Goal: Information Seeking & Learning: Learn about a topic

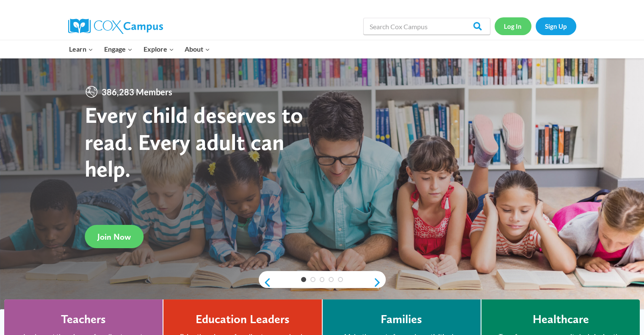
click at [504, 27] on link "Log In" at bounding box center [513, 25] width 37 height 17
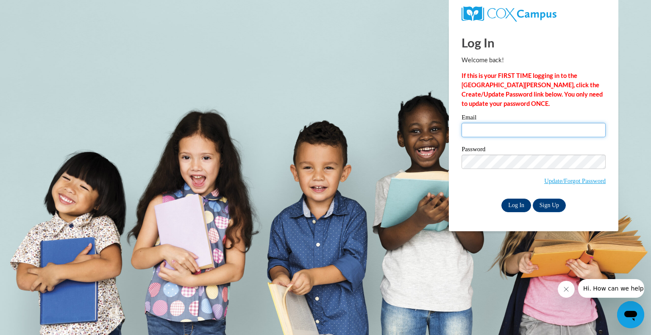
type input "[PERSON_NAME][EMAIL_ADDRESS][DOMAIN_NAME]"
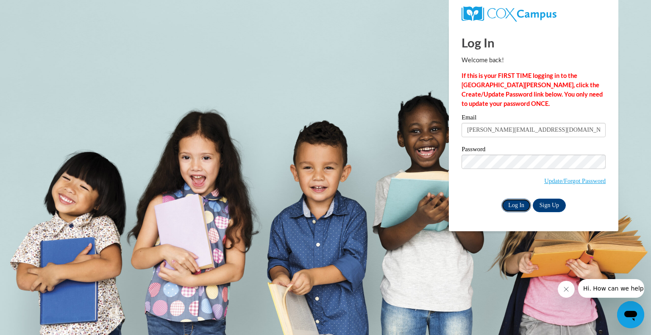
click at [513, 205] on input "Log In" at bounding box center [516, 206] width 30 height 14
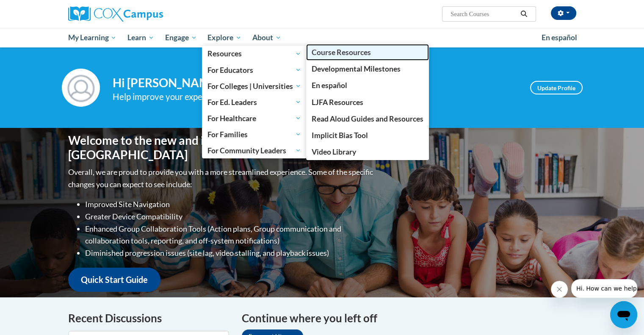
click at [354, 52] on span "Course Resources" at bounding box center [341, 52] width 59 height 9
click at [347, 53] on span "Course Resources" at bounding box center [341, 52] width 59 height 9
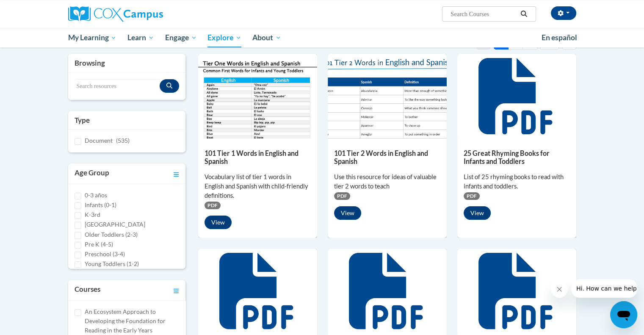
scroll to position [99, 0]
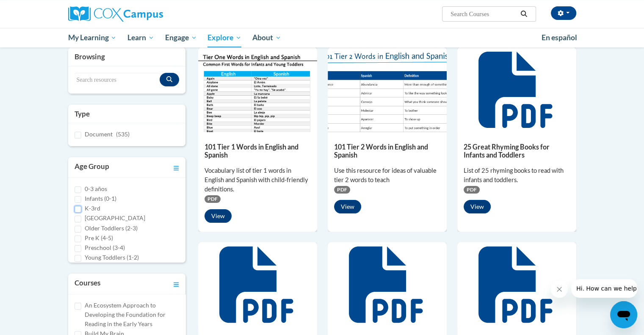
click at [78, 209] on input "K-3rd" at bounding box center [78, 209] width 7 height 7
checkbox input "true"
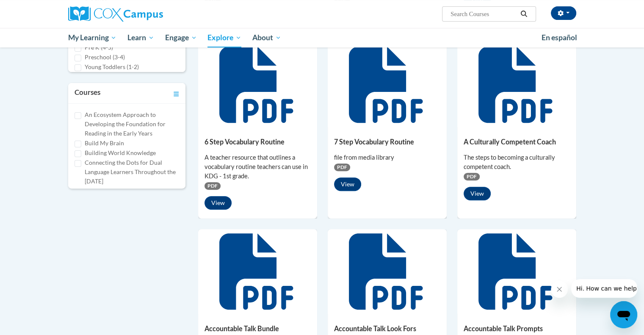
scroll to position [292, 0]
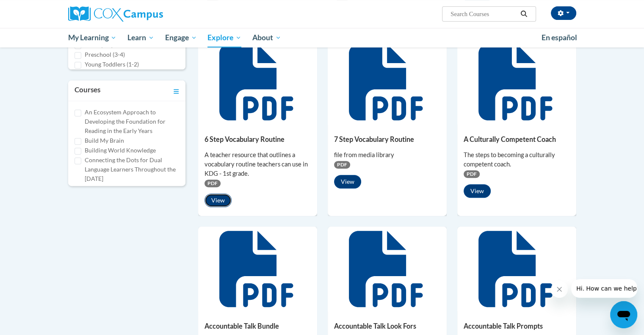
click at [217, 203] on button "View" at bounding box center [218, 201] width 27 height 14
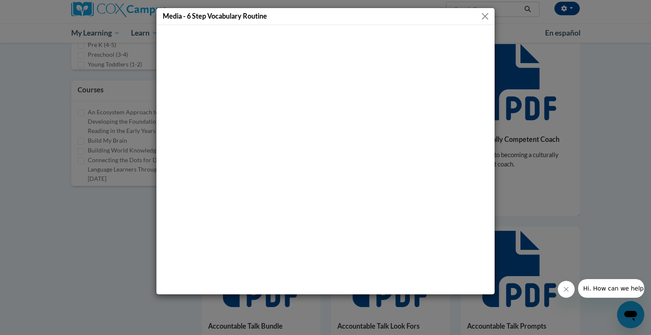
click at [485, 13] on button "Close" at bounding box center [485, 16] width 11 height 11
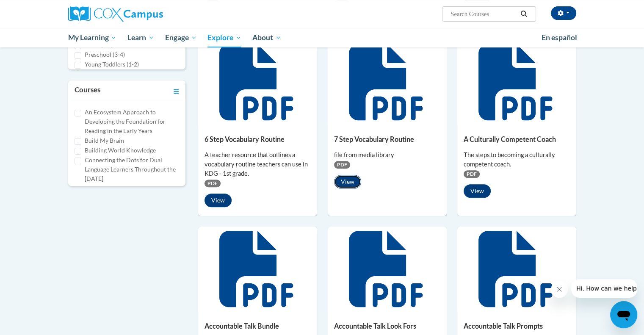
click at [350, 182] on button "View" at bounding box center [347, 182] width 27 height 14
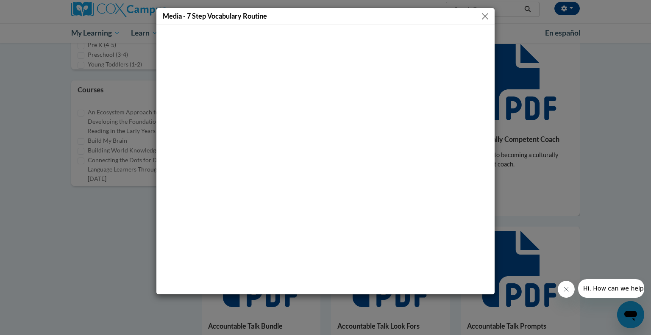
click at [484, 19] on button "Close" at bounding box center [485, 16] width 11 height 11
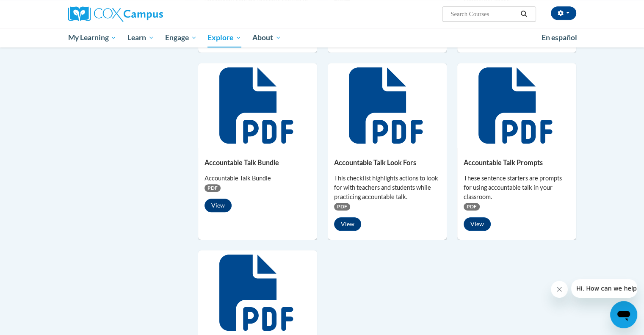
scroll to position [464, 0]
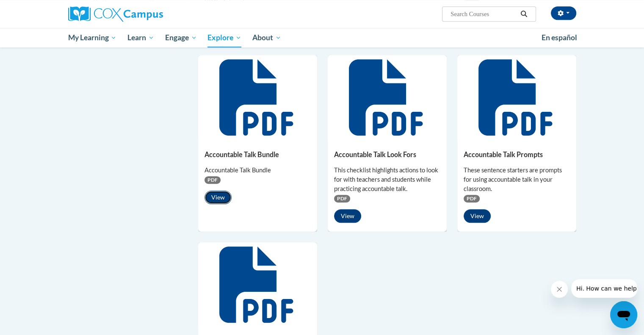
click at [224, 198] on button "View" at bounding box center [218, 198] width 27 height 14
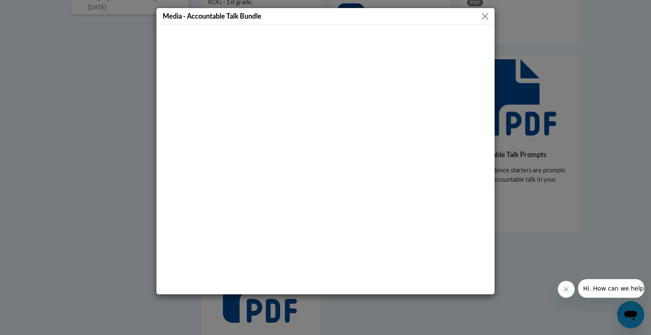
click at [486, 14] on button "Close" at bounding box center [485, 16] width 11 height 11
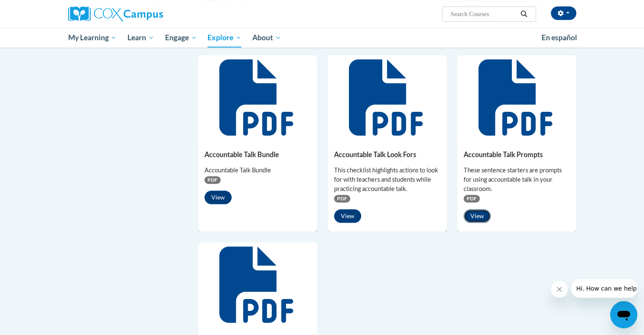
click at [480, 215] on button "View" at bounding box center [477, 216] width 27 height 14
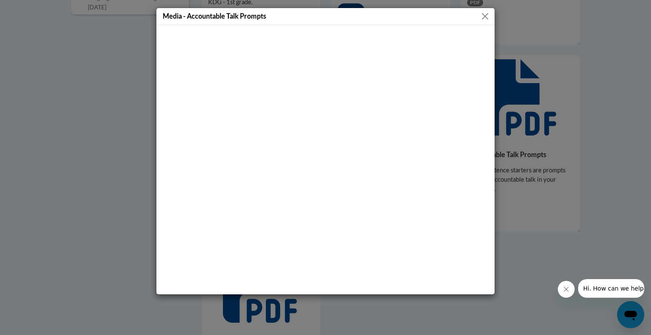
click at [486, 15] on button "Close" at bounding box center [485, 16] width 11 height 11
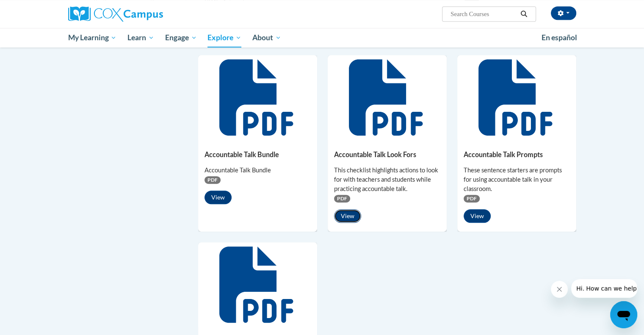
click at [344, 218] on button "View" at bounding box center [347, 216] width 27 height 14
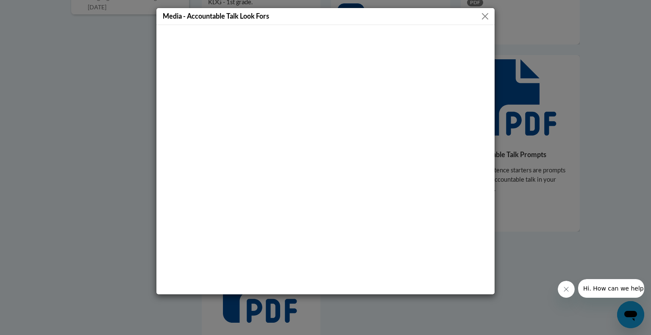
click at [485, 17] on button "Close" at bounding box center [485, 16] width 11 height 11
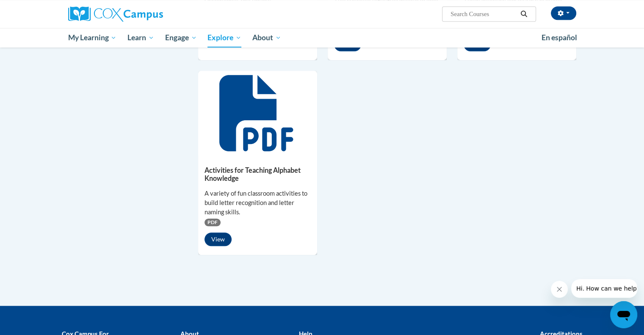
scroll to position [637, 0]
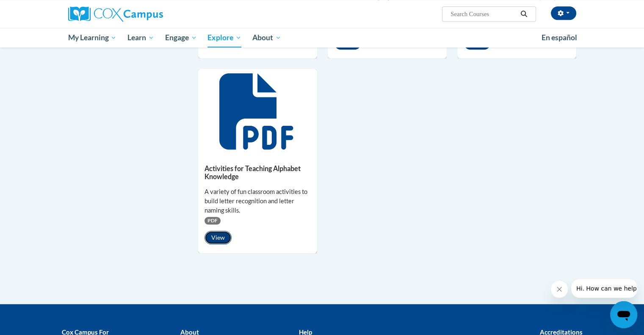
click at [218, 237] on button "View" at bounding box center [218, 238] width 27 height 14
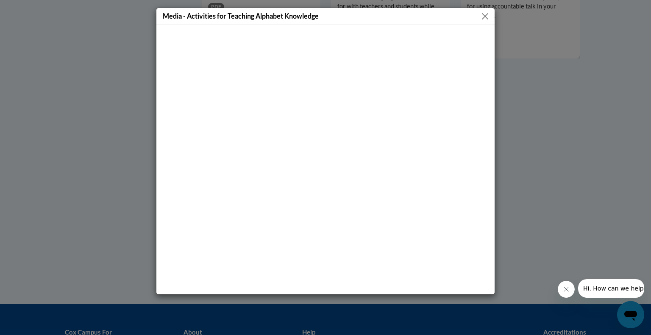
click at [489, 18] on button "Close" at bounding box center [485, 16] width 11 height 11
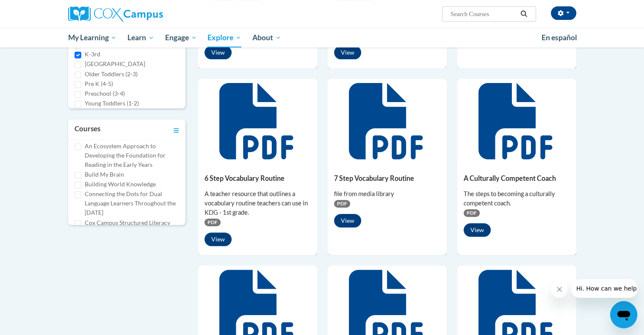
scroll to position [0, 0]
click at [78, 150] on input "An Ecosystem Approach to Developing the Foundation for Reading in the Early Yea…" at bounding box center [78, 152] width 7 height 7
checkbox input "true"
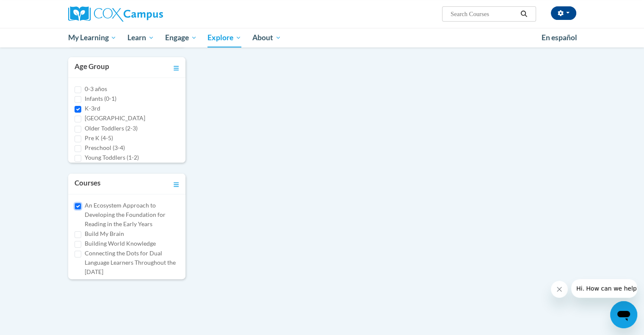
scroll to position [7, 0]
click at [127, 245] on label "Building World Knowledge" at bounding box center [120, 243] width 71 height 9
click at [81, 245] on input "Building World Knowledge" at bounding box center [78, 244] width 7 height 7
checkbox input "true"
click at [78, 203] on input "An Ecosystem Approach to Developing the Foundation for Reading in the Early Yea…" at bounding box center [78, 206] width 7 height 7
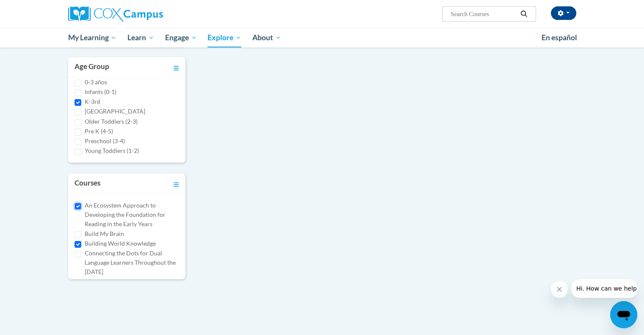
checkbox input "false"
click at [78, 122] on input "Older Toddlers (2-3)" at bounding box center [78, 122] width 7 height 7
checkbox input "true"
click at [80, 101] on input "K-3rd" at bounding box center [78, 102] width 7 height 7
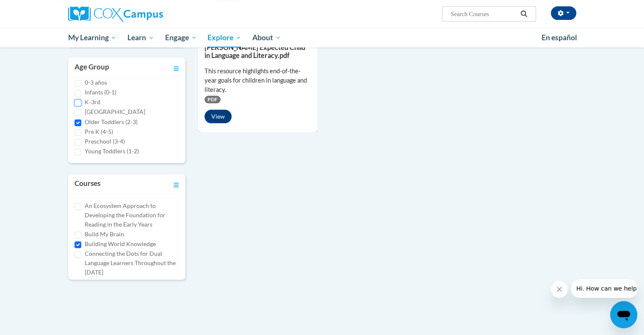
scroll to position [193, 0]
click at [78, 101] on input "K-3rd" at bounding box center [78, 102] width 7 height 7
checkbox input "true"
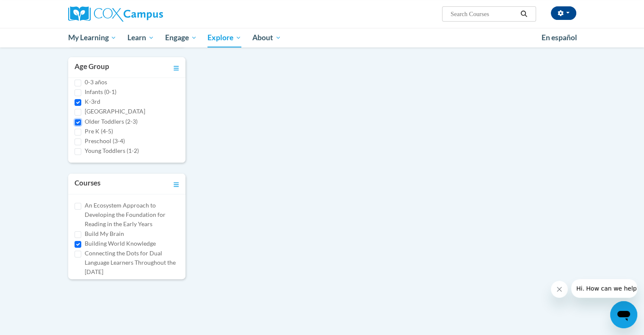
click at [78, 119] on input "Older Toddlers (2-3)" at bounding box center [78, 122] width 7 height 7
checkbox input "false"
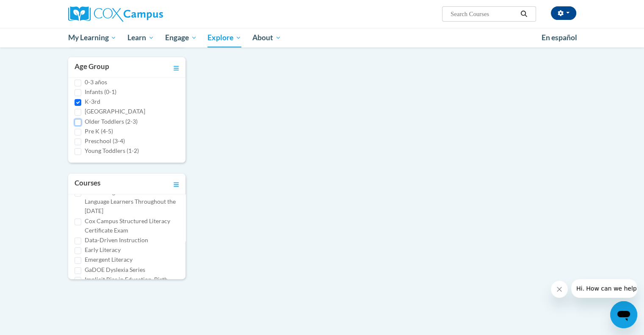
scroll to position [64, 0]
click at [78, 218] on input "Cox Campus Structured Literacy Certificate Exam" at bounding box center [78, 219] width 7 height 7
checkbox input "false"
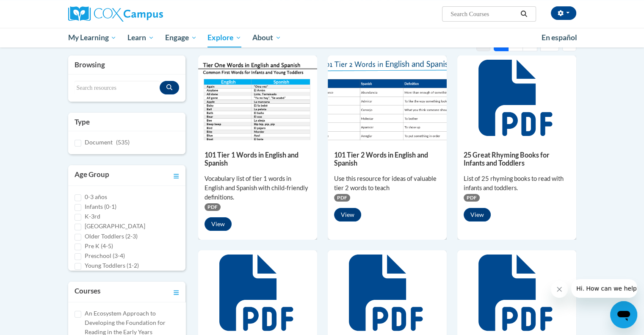
scroll to position [92, 0]
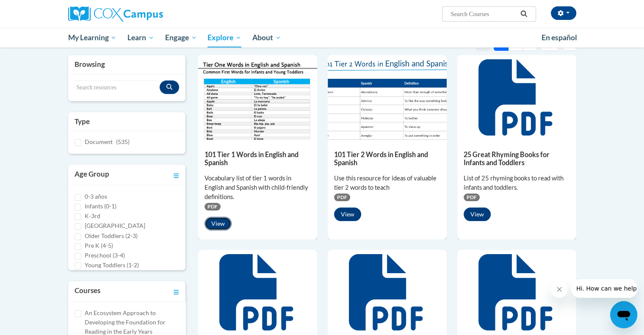
click at [222, 222] on button "View" at bounding box center [218, 224] width 27 height 14
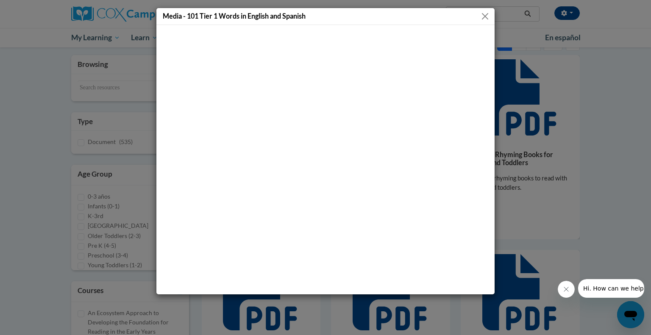
click at [486, 16] on button "Close" at bounding box center [485, 16] width 11 height 11
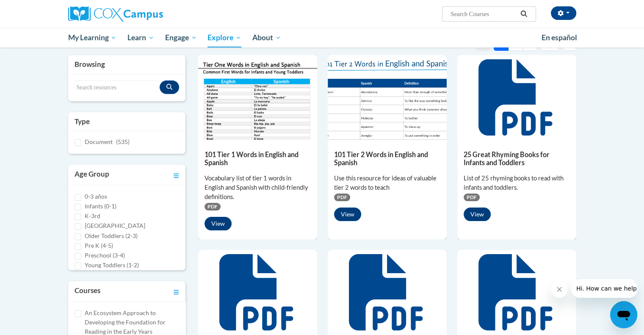
click at [385, 118] on img at bounding box center [387, 97] width 119 height 85
click at [353, 212] on button "View" at bounding box center [347, 215] width 27 height 14
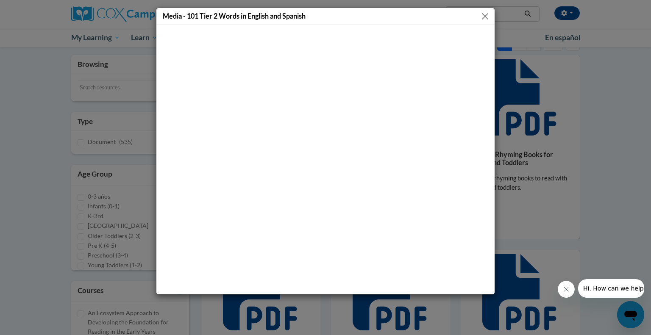
click at [486, 13] on button "Close" at bounding box center [485, 16] width 11 height 11
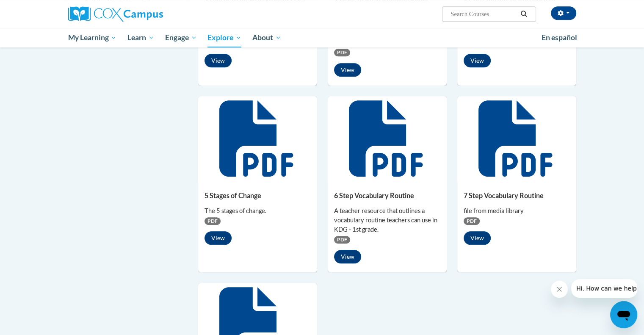
scroll to position [442, 0]
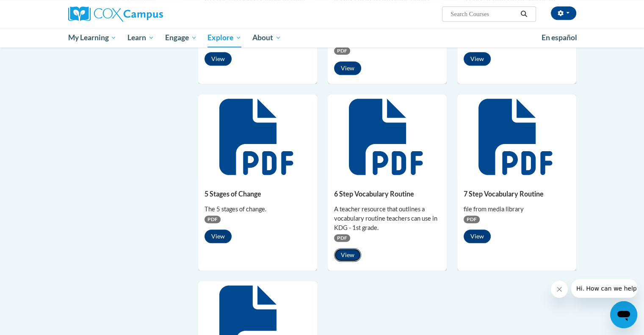
click at [349, 258] on button "View" at bounding box center [347, 255] width 27 height 14
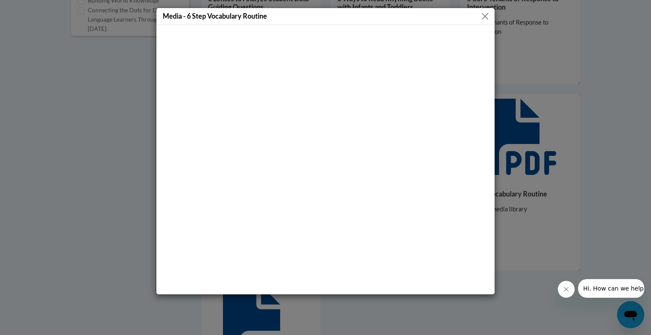
click at [486, 14] on button "Close" at bounding box center [485, 16] width 11 height 11
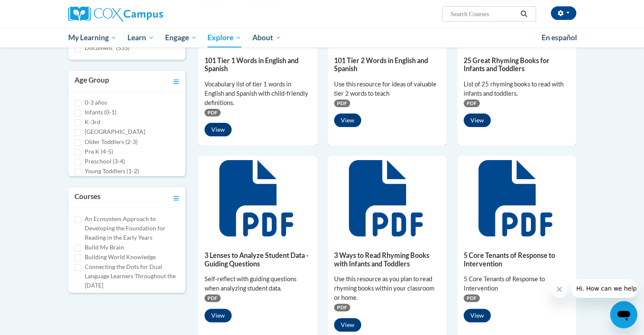
scroll to position [176, 0]
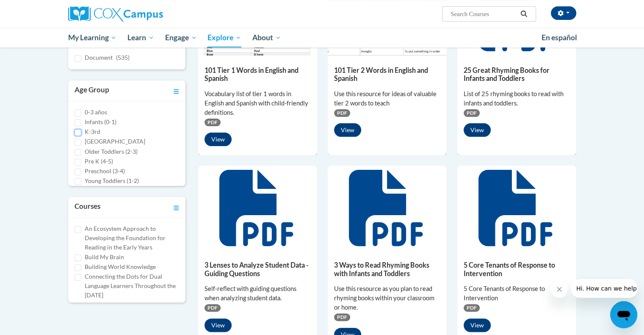
click at [80, 131] on input "K-3rd" at bounding box center [78, 132] width 7 height 7
checkbox input "true"
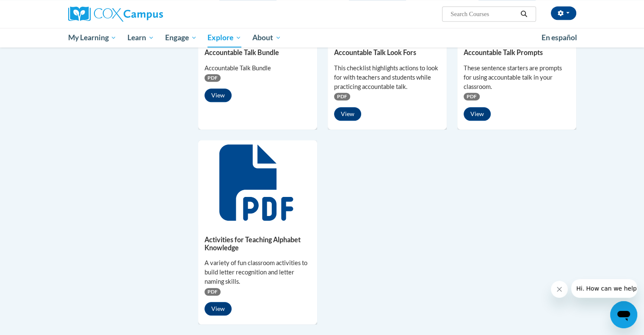
scroll to position [567, 0]
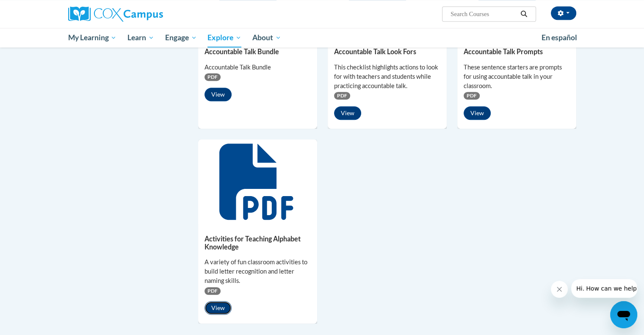
click at [223, 306] on button "View" at bounding box center [218, 308] width 27 height 14
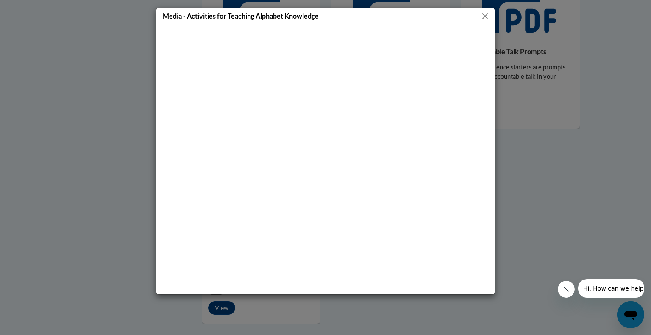
click at [486, 18] on button "Close" at bounding box center [485, 16] width 11 height 11
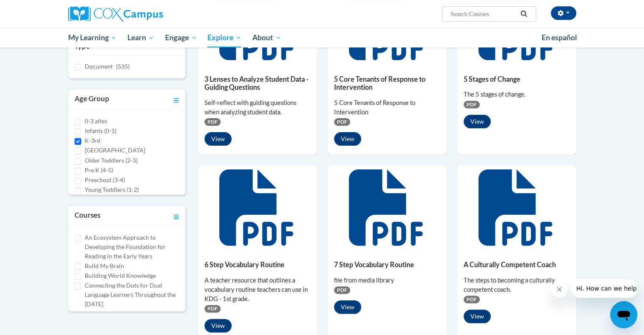
scroll to position [168, 0]
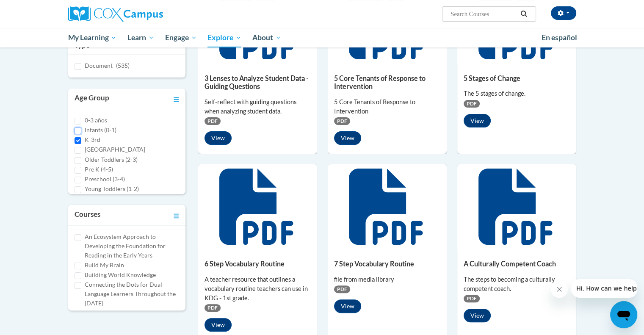
click at [78, 130] on input "Infants (0-1)" at bounding box center [78, 131] width 7 height 7
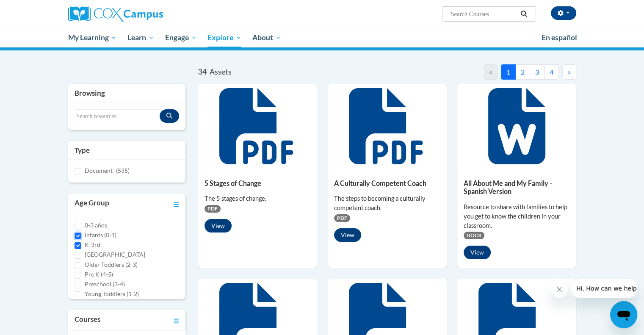
scroll to position [63, 0]
click at [76, 236] on input "Infants (0-1)" at bounding box center [78, 236] width 7 height 7
checkbox input "false"
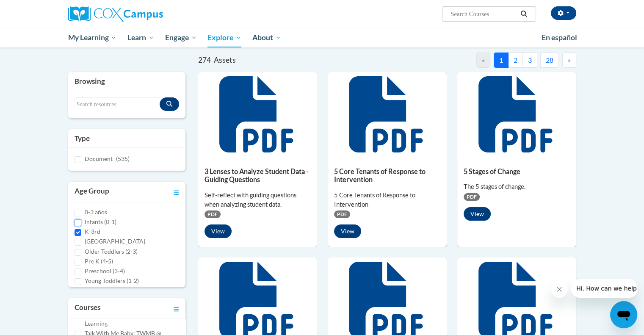
scroll to position [0, 0]
click at [175, 192] on icon "Toggle collapse" at bounding box center [177, 193] width 6 height 6
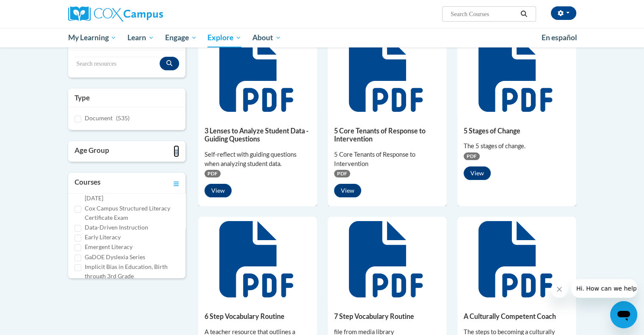
scroll to position [73, 0]
click at [78, 238] on input "Early Literacy" at bounding box center [78, 238] width 7 height 7
checkbox input "true"
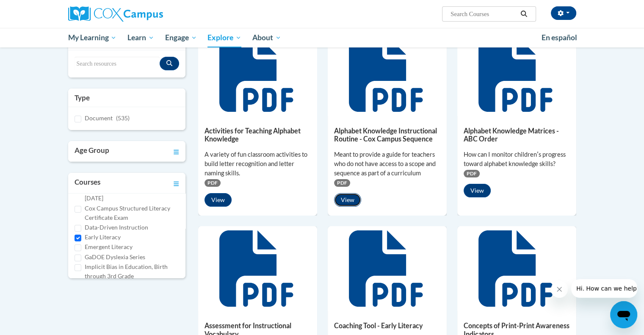
click at [341, 202] on button "View" at bounding box center [347, 200] width 27 height 14
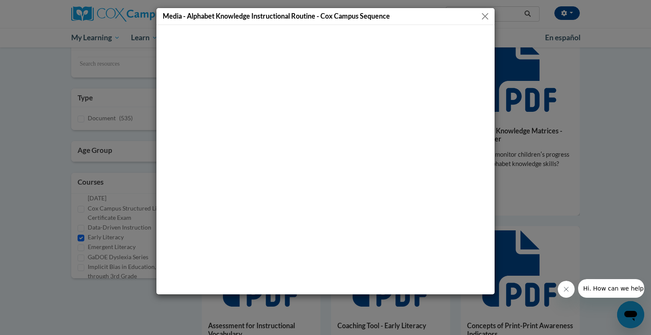
click at [486, 14] on button "Close" at bounding box center [485, 16] width 11 height 11
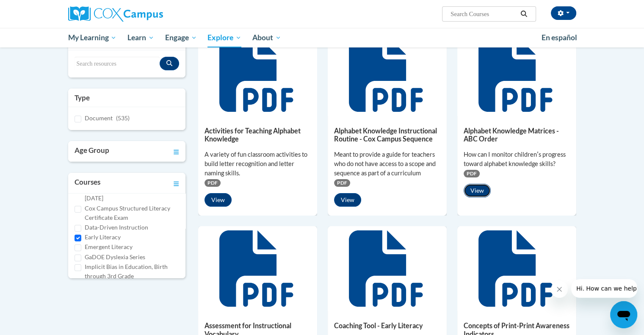
click at [479, 190] on button "View" at bounding box center [477, 191] width 27 height 14
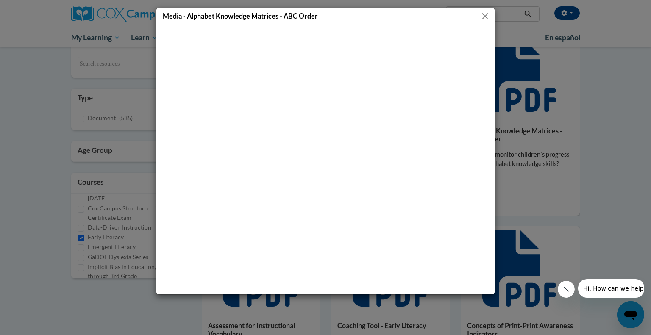
click at [483, 16] on button "Close" at bounding box center [485, 16] width 11 height 11
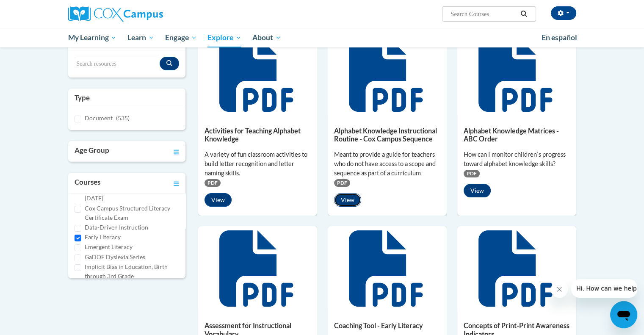
click at [349, 201] on button "View" at bounding box center [347, 200] width 27 height 14
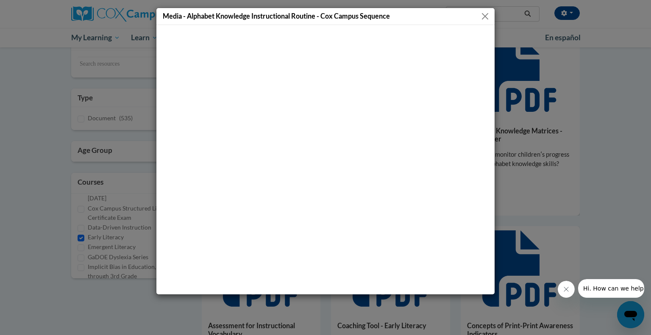
click at [485, 17] on button "Close" at bounding box center [485, 16] width 11 height 11
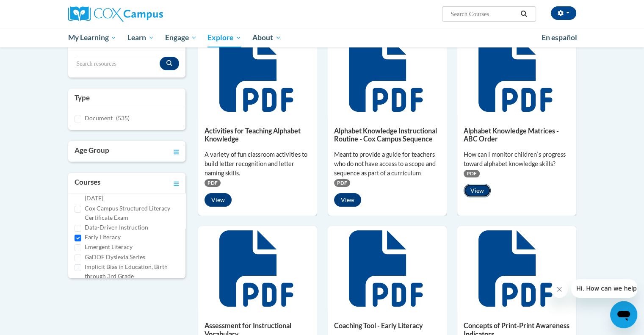
click at [479, 188] on button "View" at bounding box center [477, 191] width 27 height 14
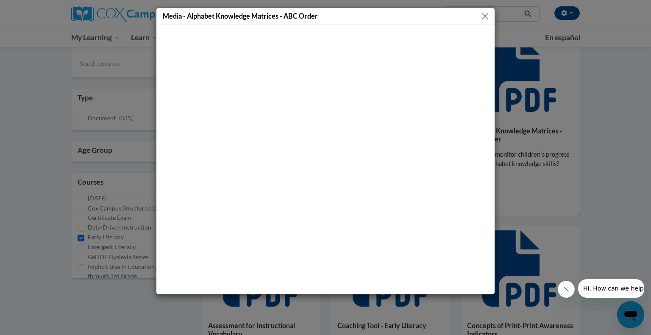
click at [487, 16] on button "Close" at bounding box center [485, 16] width 11 height 11
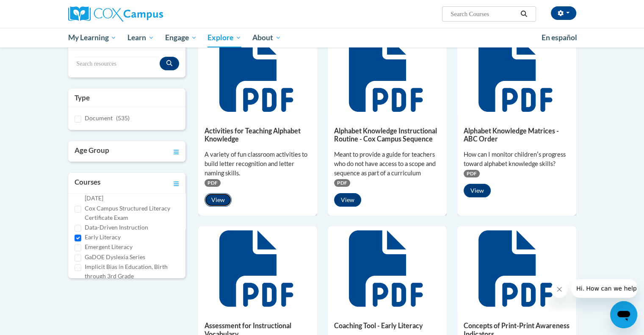
click at [217, 203] on button "View" at bounding box center [218, 200] width 27 height 14
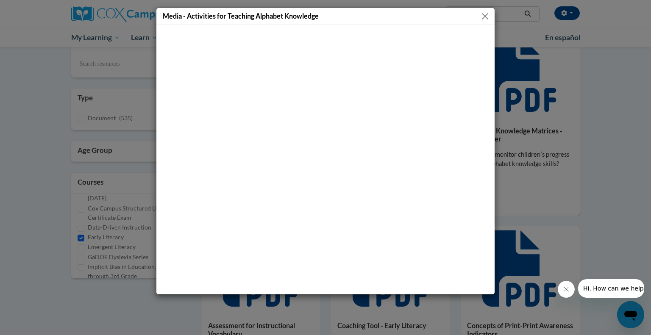
click at [486, 15] on button "Close" at bounding box center [485, 16] width 11 height 11
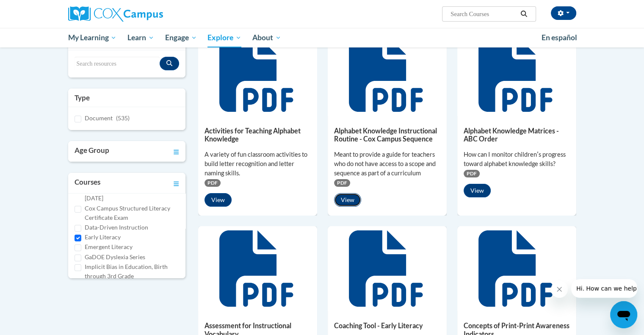
click at [350, 201] on button "View" at bounding box center [347, 200] width 27 height 14
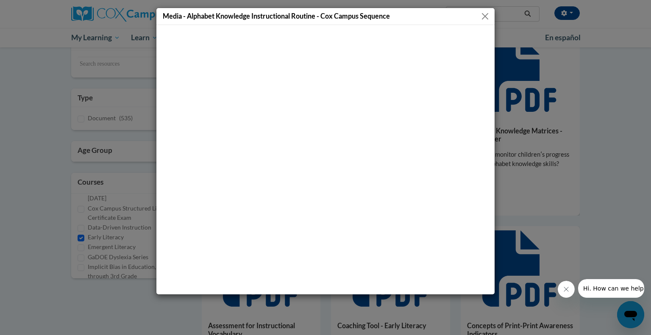
click at [483, 15] on button "Close" at bounding box center [485, 16] width 11 height 11
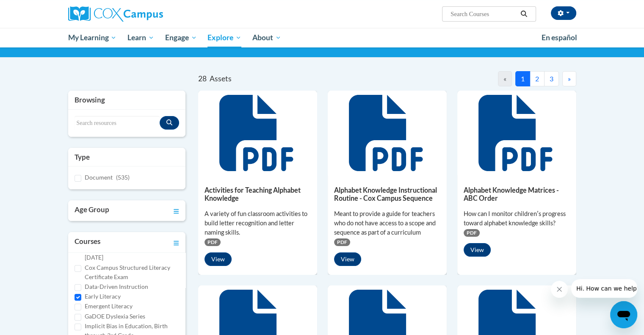
scroll to position [57, 0]
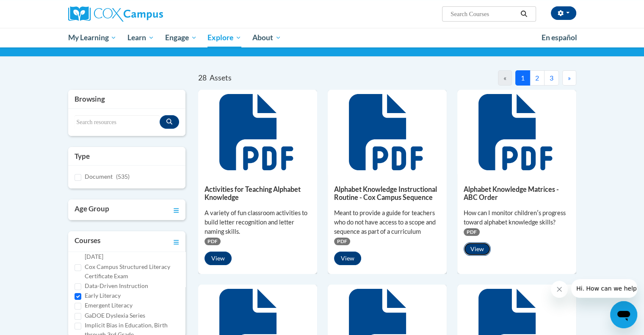
click at [481, 247] on button "View" at bounding box center [477, 249] width 27 height 14
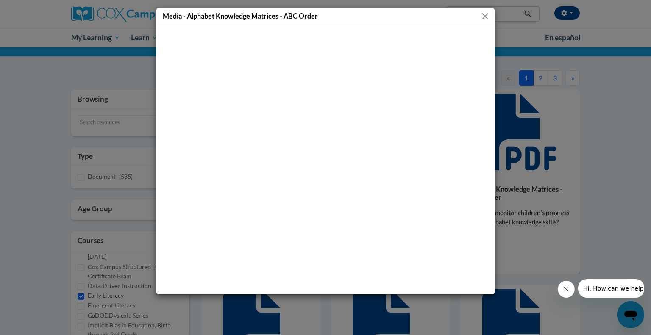
click at [486, 15] on button "Close" at bounding box center [485, 16] width 11 height 11
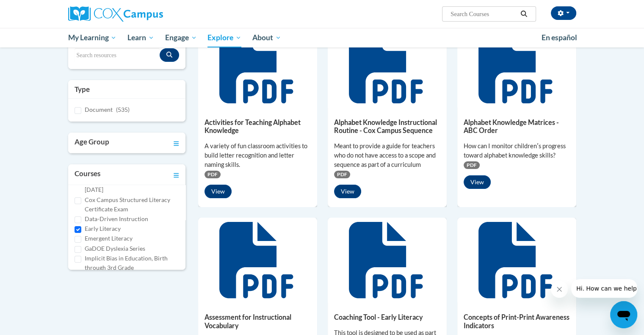
scroll to position [125, 0]
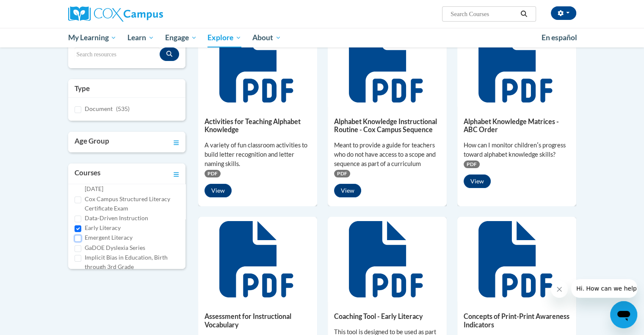
click at [78, 236] on input "Emergent Literacy" at bounding box center [78, 238] width 7 height 7
checkbox input "true"
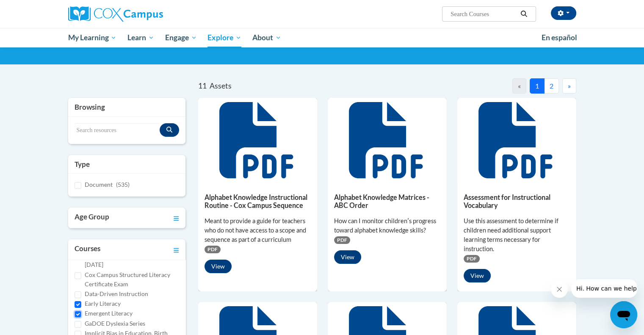
scroll to position [0, 0]
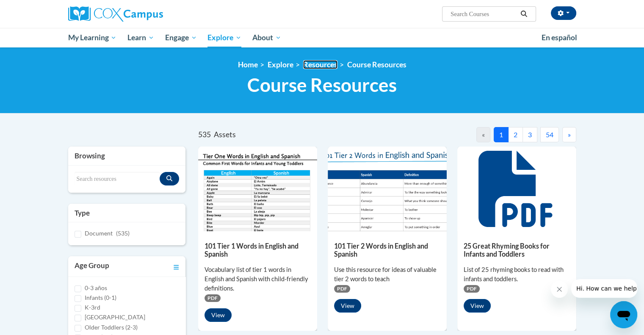
click at [324, 66] on link "Resources" at bounding box center [320, 64] width 34 height 9
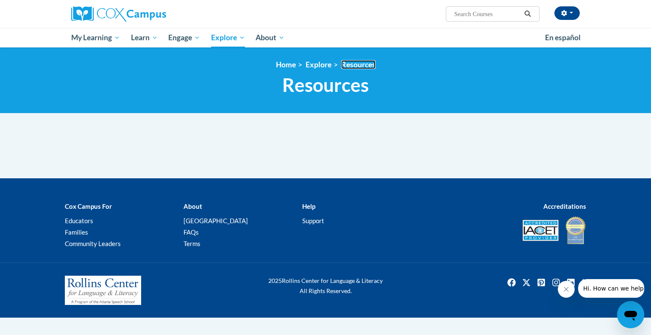
click at [365, 64] on link "Resources" at bounding box center [358, 64] width 34 height 9
click at [45, 86] on div "<en>Home</en><fr>Accueil</fr><de>Zuhause</de><it>Casa</it><es>Casa</es><pt>Casa…" at bounding box center [325, 80] width 651 height 66
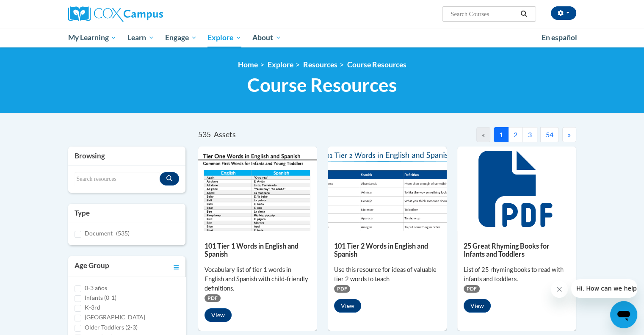
click at [516, 137] on button "2" at bounding box center [515, 134] width 15 height 15
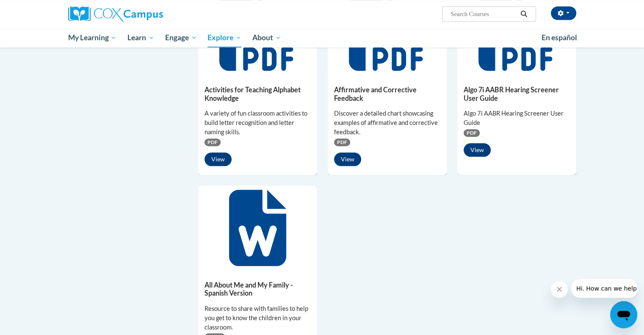
scroll to position [530, 0]
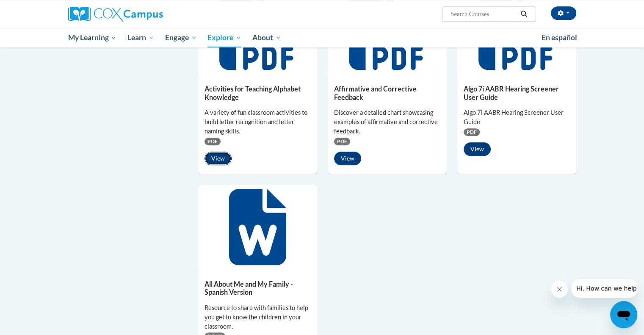
click at [222, 158] on button "View" at bounding box center [218, 159] width 27 height 14
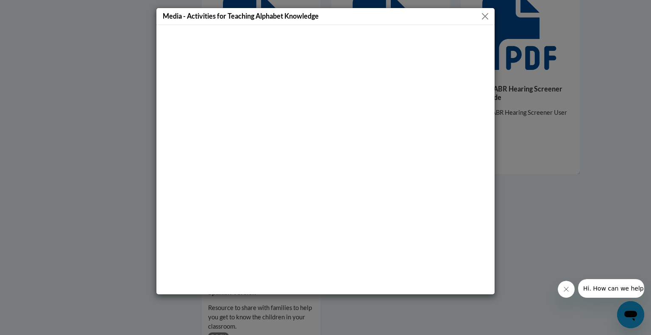
click at [486, 17] on button "Close" at bounding box center [485, 16] width 11 height 11
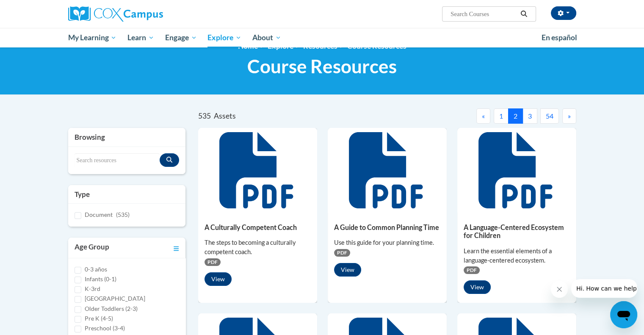
scroll to position [0, 0]
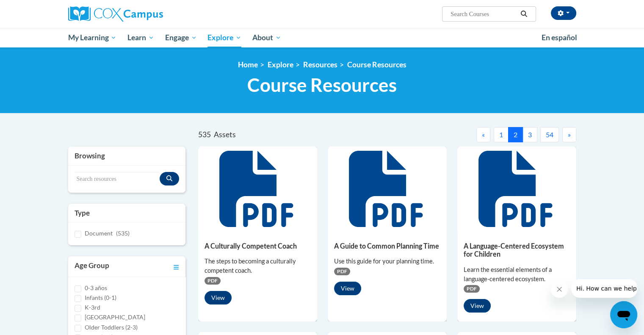
click at [529, 136] on button "3" at bounding box center [530, 134] width 15 height 15
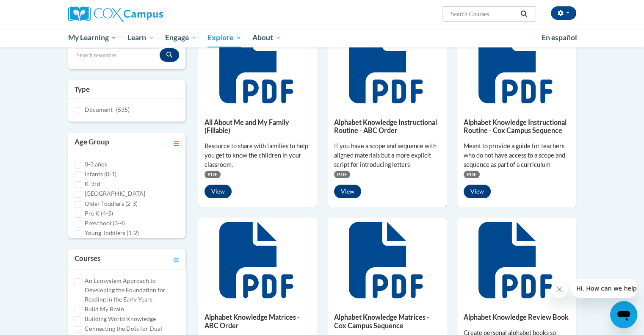
scroll to position [125, 0]
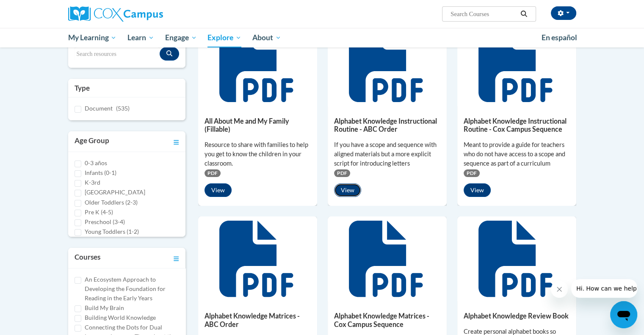
click at [347, 191] on button "View" at bounding box center [347, 190] width 27 height 14
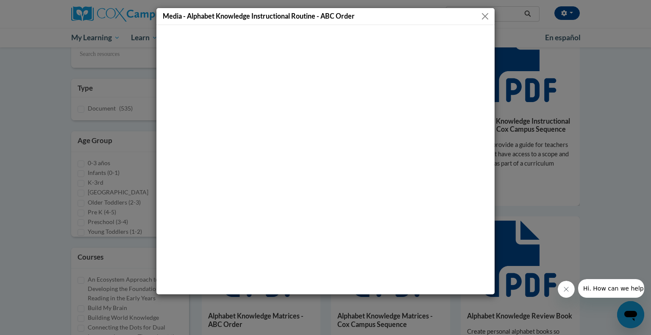
click at [486, 12] on button "Close" at bounding box center [485, 16] width 11 height 11
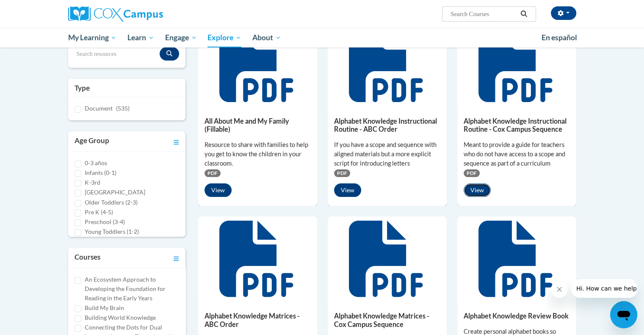
click at [475, 192] on button "View" at bounding box center [477, 190] width 27 height 14
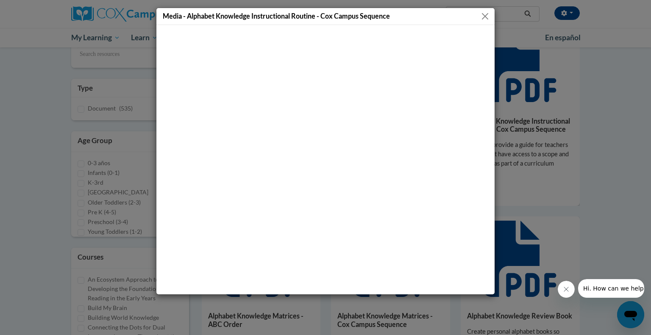
click at [485, 13] on button "Close" at bounding box center [485, 16] width 11 height 11
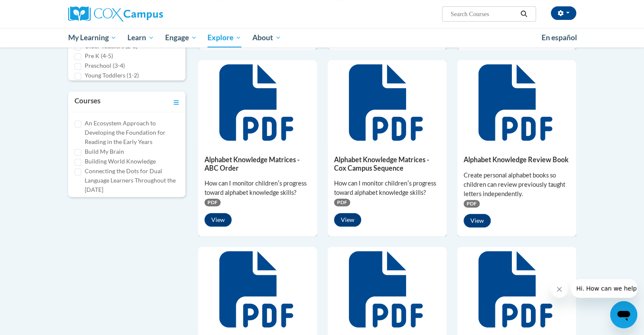
scroll to position [277, 0]
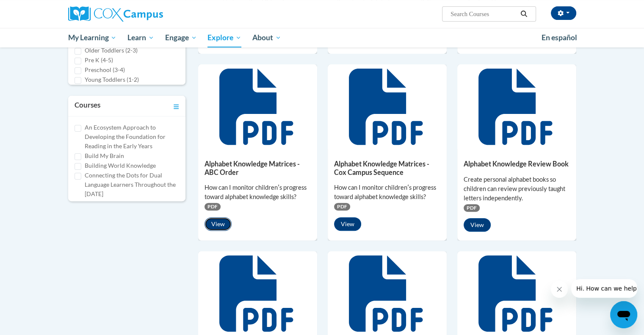
click at [222, 222] on button "View" at bounding box center [218, 224] width 27 height 14
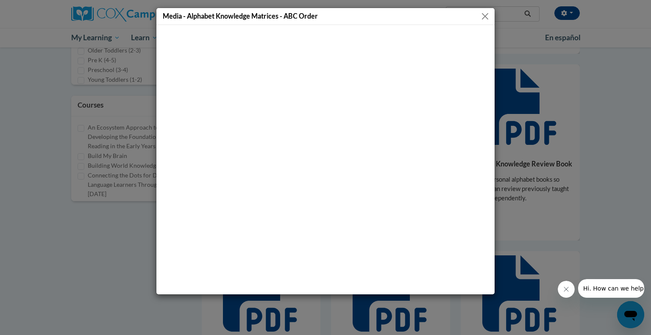
click at [486, 17] on button "Close" at bounding box center [485, 16] width 11 height 11
